Goal: Task Accomplishment & Management: Use online tool/utility

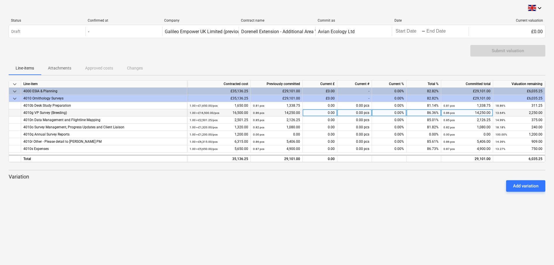
click at [326, 113] on div "0.00" at bounding box center [320, 112] width 35 height 7
type input "1125"
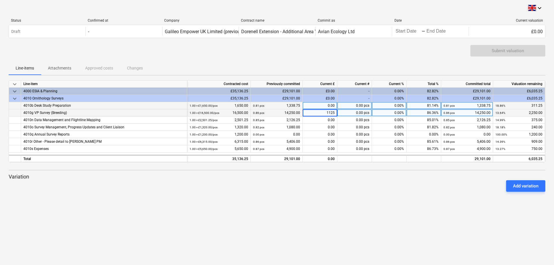
click at [315, 104] on div "0.00" at bounding box center [320, 105] width 35 height 7
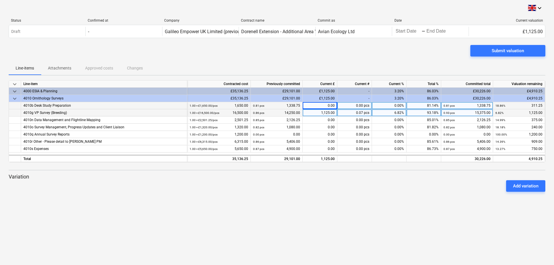
click at [322, 105] on div "0.00" at bounding box center [320, 105] width 35 height 7
type input "123.75"
click at [333, 226] on div "keyboard_arrow_down Status Confirmed at Company Contract name Commit as Date Cu…" at bounding box center [277, 132] width 554 height 265
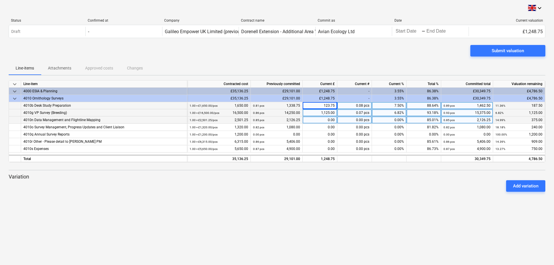
click at [318, 120] on div "0.00" at bounding box center [320, 120] width 35 height 7
type input "187.5"
click at [360, 224] on div "keyboard_arrow_down Status Confirmed at Company Contract name Commit as Date Cu…" at bounding box center [277, 132] width 554 height 265
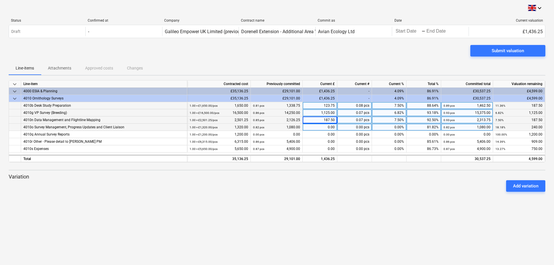
click at [308, 127] on div "0.00" at bounding box center [320, 127] width 35 height 7
type input "120"
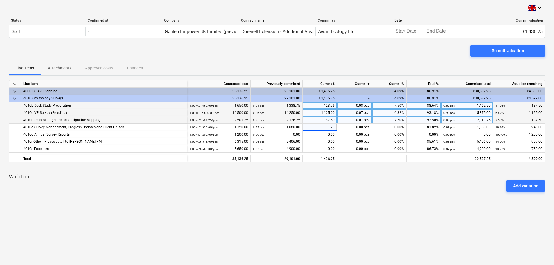
click at [319, 211] on div "keyboard_arrow_down Status Confirmed at Company Contract name Commit as Date Cu…" at bounding box center [277, 132] width 554 height 265
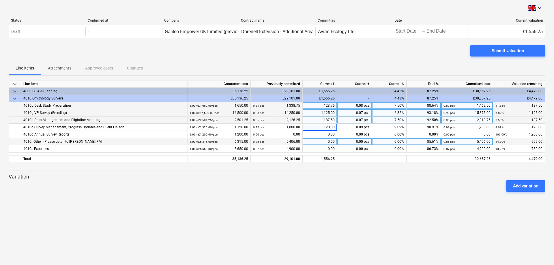
click at [315, 141] on div "0.00" at bounding box center [320, 141] width 35 height 7
click at [314, 142] on div "0.00" at bounding box center [320, 141] width 35 height 7
type input "414"
click at [305, 215] on div "keyboard_arrow_down Status Confirmed at Company Contract name Commit as Date Cu…" at bounding box center [277, 132] width 554 height 265
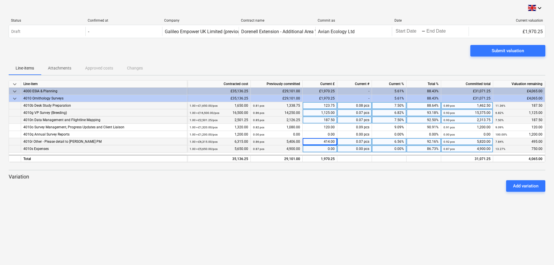
click at [320, 149] on div "0.00" at bounding box center [320, 148] width 35 height 7
type input "375"
click at [301, 226] on div "keyboard_arrow_down Status Confirmed at Company Contract name Commit as Date Cu…" at bounding box center [277, 132] width 554 height 265
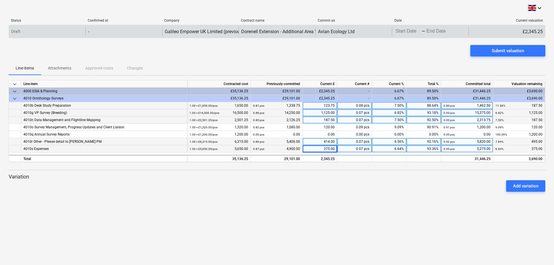
click at [414, 24] on div "Status Confirmed at Company Contract name Commit as Date Current valuation" at bounding box center [277, 21] width 536 height 6
click at [411, 28] on body "keyboard_arrow_down Status Confirmed at Company Contract name Commit as Date Cu…" at bounding box center [277, 132] width 554 height 265
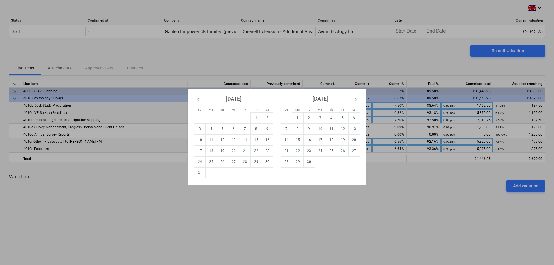
click at [201, 97] on icon "Move backward to switch to the previous month." at bounding box center [199, 99] width 5 height 5
click at [222, 115] on td "1" at bounding box center [222, 117] width 11 height 11
type input "07/01/2025"
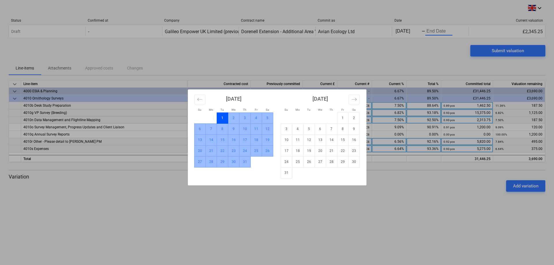
click at [242, 163] on td "31" at bounding box center [244, 161] width 11 height 11
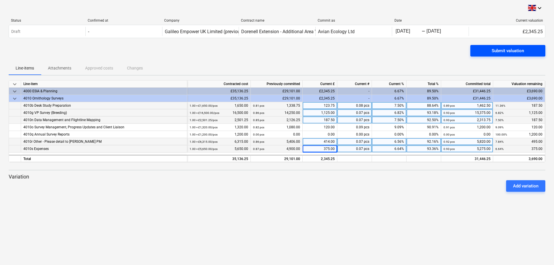
click at [483, 51] on span "Submit valuation" at bounding box center [507, 50] width 61 height 7
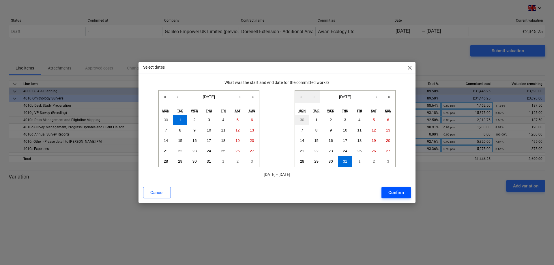
click at [392, 193] on div "Confirm" at bounding box center [396, 192] width 16 height 7
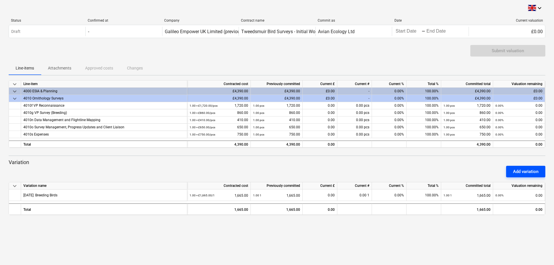
click at [523, 167] on button "Add variation" at bounding box center [525, 172] width 39 height 12
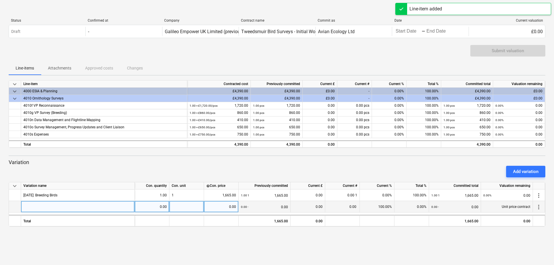
click at [38, 206] on div at bounding box center [78, 207] width 114 height 12
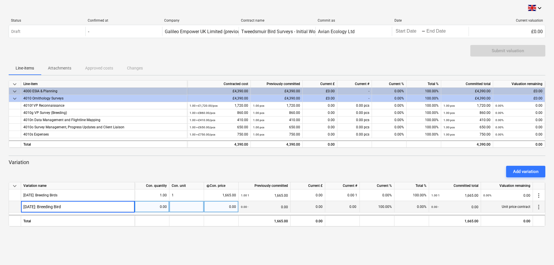
type input "[DATE]: Breeding Birds"
click at [224, 206] on div "0.00" at bounding box center [221, 207] width 30 height 12
type input "1665"
click at [150, 210] on div "0.00" at bounding box center [152, 207] width 30 height 12
click at [151, 207] on div "0.00" at bounding box center [152, 207] width 30 height 12
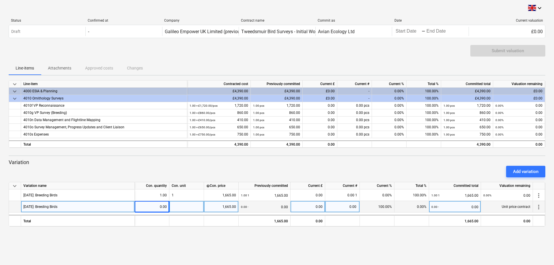
click at [300, 208] on div "0.00" at bounding box center [308, 207] width 30 height 12
type input "1665"
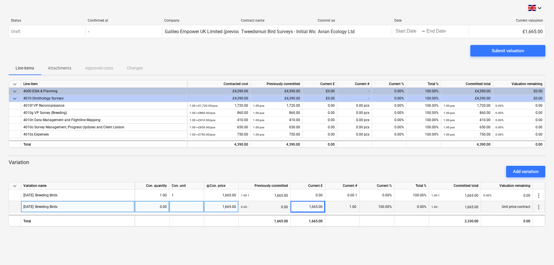
click at [343, 242] on div "keyboard_arrow_down Status Confirmed at Company Contract name Commit as Date Cu…" at bounding box center [277, 132] width 554 height 265
click at [190, 204] on div at bounding box center [186, 207] width 35 height 12
type input "1"
click at [417, 252] on div "keyboard_arrow_down Status Confirmed at Company Contract name Commit as Date Cu…" at bounding box center [277, 132] width 554 height 265
click at [144, 207] on div "0.00" at bounding box center [152, 207] width 30 height 12
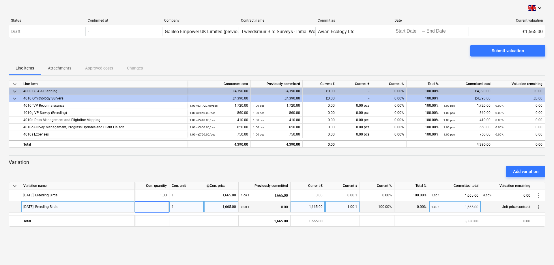
type input "1"
click at [208, 262] on div "keyboard_arrow_down Status Confirmed at Company Contract name Commit as Date Cu…" at bounding box center [277, 132] width 554 height 265
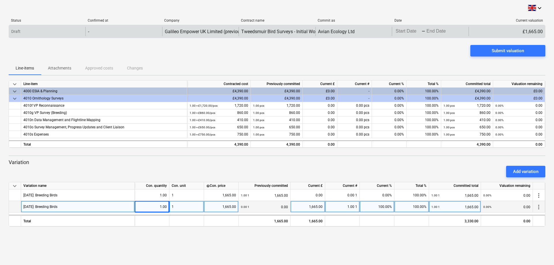
click at [406, 31] on body "keyboard_arrow_down Status Confirmed at Company Contract name Commit as Date Cu…" at bounding box center [277, 132] width 554 height 265
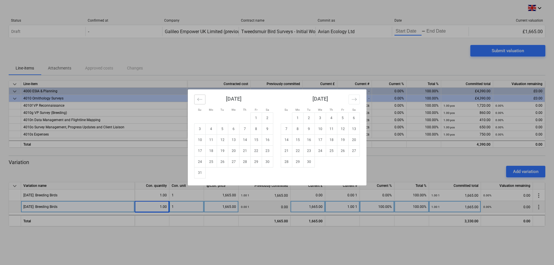
click at [198, 99] on icon "Move backward to switch to the previous month." at bounding box center [199, 99] width 5 height 3
click at [223, 117] on td "1" at bounding box center [222, 117] width 11 height 11
type input "07/01/2025"
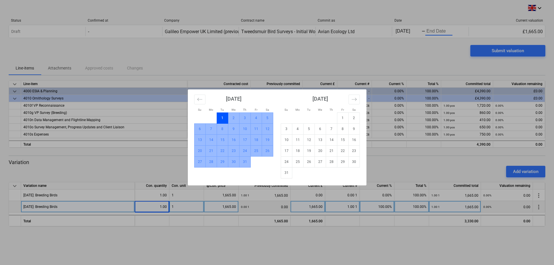
click at [243, 165] on td "31" at bounding box center [244, 161] width 11 height 11
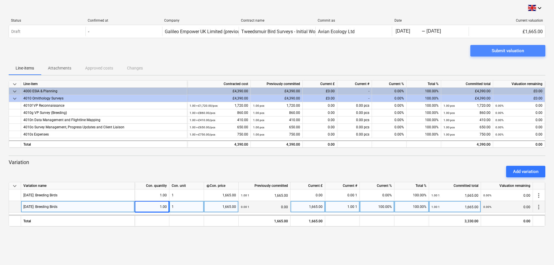
click at [491, 51] on div "Submit valuation" at bounding box center [507, 50] width 32 height 7
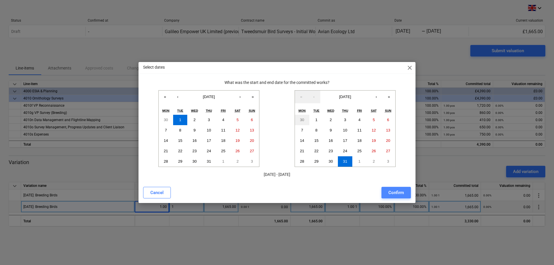
click at [391, 192] on div "Confirm" at bounding box center [396, 192] width 16 height 7
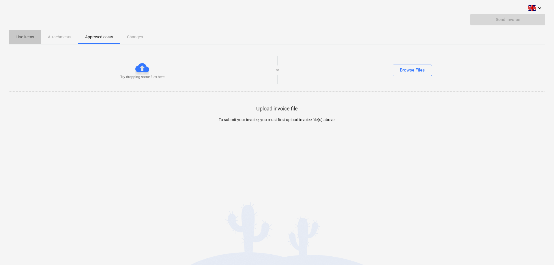
click at [27, 35] on p "Line-items" at bounding box center [25, 37] width 18 height 6
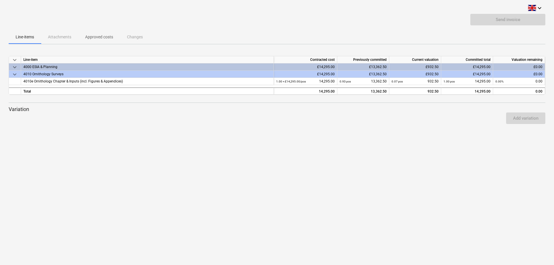
click at [117, 157] on div "keyboard_arrow_down Send invoice Line-items Attachments Approved costs Changes …" at bounding box center [277, 132] width 554 height 265
click at [99, 36] on p "Approved costs" at bounding box center [99, 37] width 28 height 6
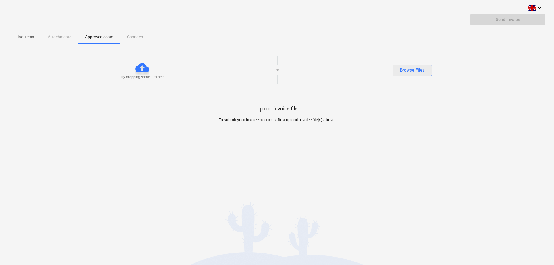
click at [404, 70] on div "Browse Files" at bounding box center [412, 69] width 25 height 7
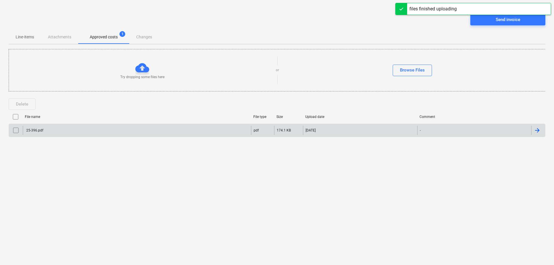
click at [33, 129] on div "25-396.pdf" at bounding box center [34, 130] width 18 height 4
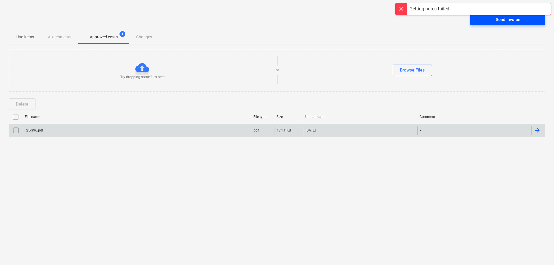
click at [494, 20] on span "Send invoice" at bounding box center [507, 19] width 61 height 7
